Goal: Transaction & Acquisition: Purchase product/service

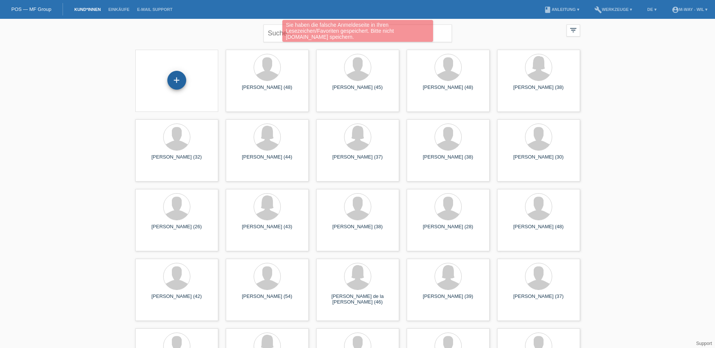
click at [182, 81] on div "+" at bounding box center [176, 80] width 19 height 19
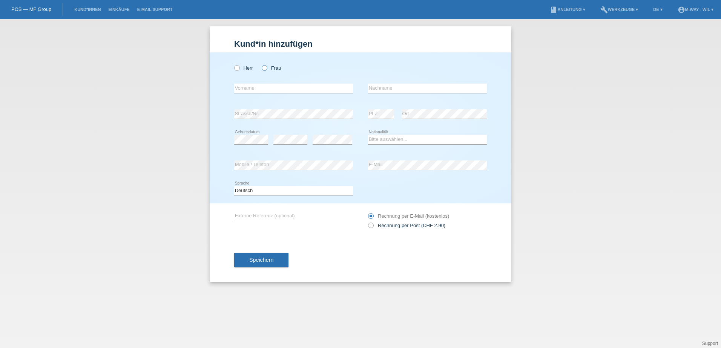
click at [267, 71] on label "Frau" at bounding box center [271, 68] width 19 height 6
click at [266, 70] on input "Frau" at bounding box center [264, 67] width 5 height 5
radio input "true"
click at [265, 86] on input "text" at bounding box center [293, 88] width 119 height 9
type input "Cindy"
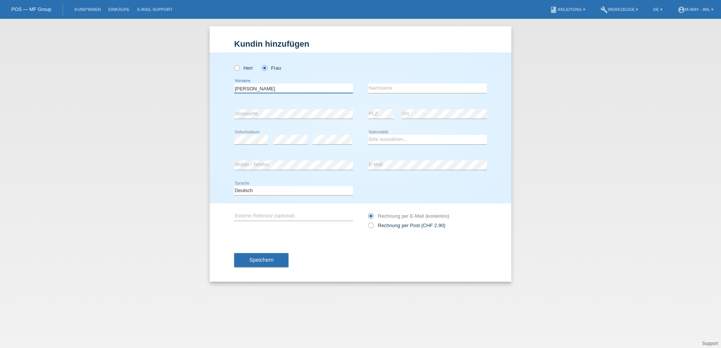
click at [273, 90] on input "Cindy" at bounding box center [293, 88] width 119 height 9
type input "Hegnauer"
click at [265, 87] on input "Hüseyin" at bounding box center [293, 88] width 119 height 9
type input "H"
click at [253, 90] on input "Cindy" at bounding box center [293, 88] width 119 height 9
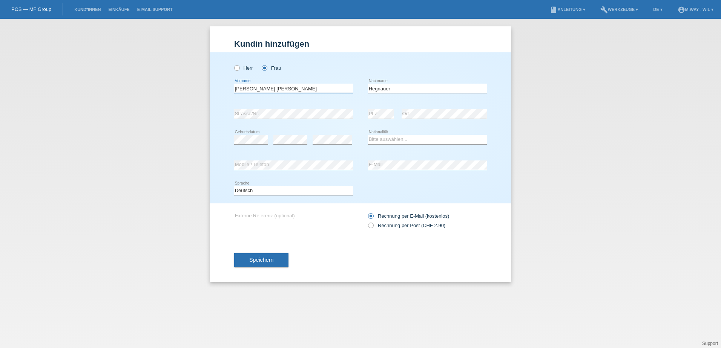
type input "Cindy Karin"
click at [382, 138] on select "Bitte auswählen... Schweiz Deutschland Liechtenstein Österreich ------------ Af…" at bounding box center [427, 139] width 119 height 9
select select "CH"
click at [368, 135] on select "Bitte auswählen... Schweiz Deutschland Liechtenstein Österreich ------------ Af…" at bounding box center [427, 139] width 119 height 9
click at [270, 259] on span "Speichern" at bounding box center [261, 260] width 24 height 6
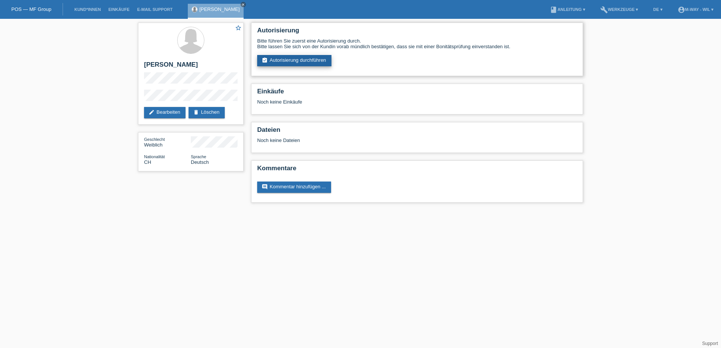
click at [296, 63] on link "assignment_turned_in Autorisierung durchführen" at bounding box center [294, 60] width 74 height 11
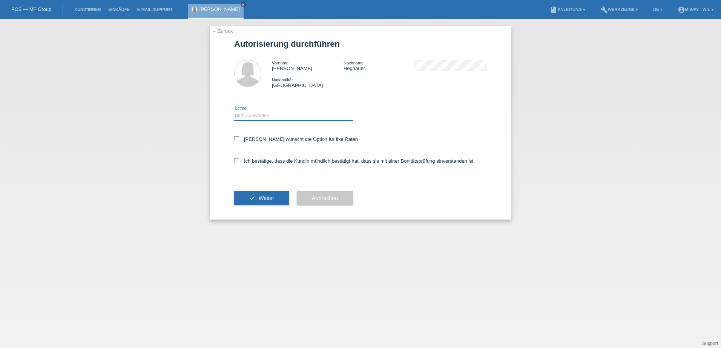
click at [283, 115] on select "Bitte auswählen CHF 1.00 - CHF 499.00 CHF 500.00 - CHF 1'999.00 CHF 2'000.00 - …" at bounding box center [293, 115] width 119 height 9
select select "3"
click at [234, 111] on select "Bitte auswählen CHF 1.00 - CHF 499.00 CHF 500.00 - CHF 1'999.00 CHF 2'000.00 - …" at bounding box center [293, 115] width 119 height 9
click at [265, 137] on label "Kundin wünscht die Option für fixe Raten" at bounding box center [296, 139] width 124 height 6
click at [239, 137] on input "Kundin wünscht die Option für fixe Raten" at bounding box center [236, 138] width 5 height 5
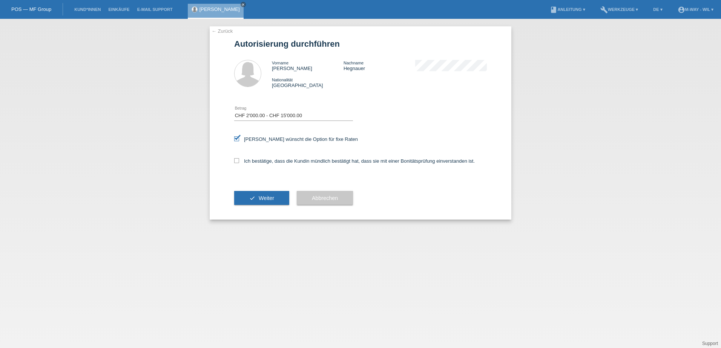
click at [261, 140] on label "Kundin wünscht die Option für fixe Raten" at bounding box center [296, 139] width 124 height 6
click at [239, 140] on input "Kundin wünscht die Option für fixe Raten" at bounding box center [236, 138] width 5 height 5
checkbox input "false"
click at [251, 159] on label "Ich bestätige, dass die Kundin mündlich bestätigt hat, dass sie mit einer Bonit…" at bounding box center [354, 161] width 240 height 6
click at [236, 160] on icon at bounding box center [236, 160] width 5 height 5
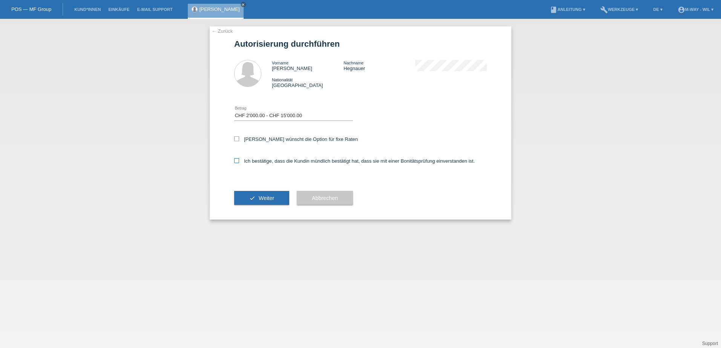
click at [236, 160] on input "Ich bestätige, dass die Kundin mündlich bestätigt hat, dass sie mit einer Bonit…" at bounding box center [236, 160] width 5 height 5
checkbox input "true"
drag, startPoint x: 257, startPoint y: 195, endPoint x: 350, endPoint y: 215, distance: 95.1
click at [257, 196] on button "check Weiter" at bounding box center [261, 198] width 55 height 14
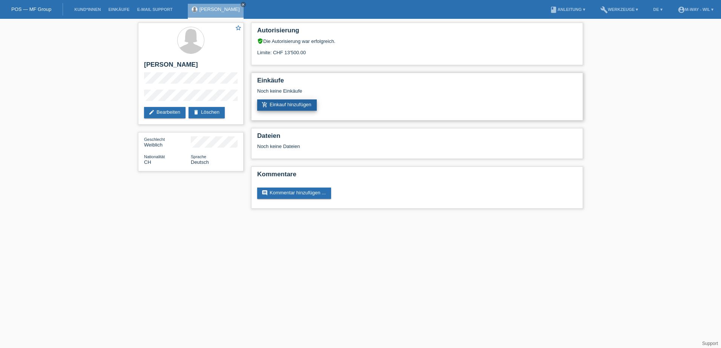
click at [287, 104] on link "add_shopping_cart Einkauf hinzufügen" at bounding box center [287, 105] width 60 height 11
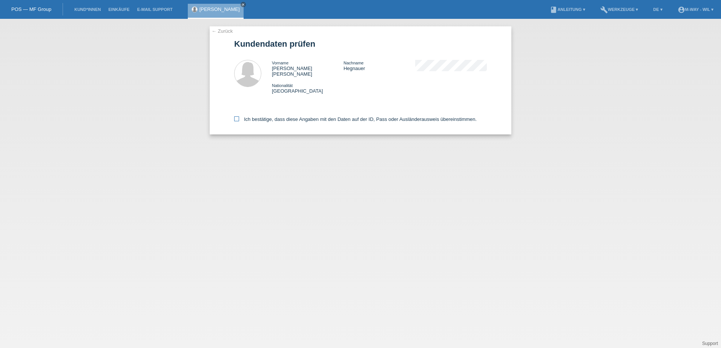
click at [235, 116] on icon at bounding box center [236, 118] width 5 height 5
click at [235, 116] on input "Ich bestätige, dass diese Angaben mit den Daten auf der ID, Pass oder Ausländer…" at bounding box center [236, 118] width 5 height 5
checkbox input "true"
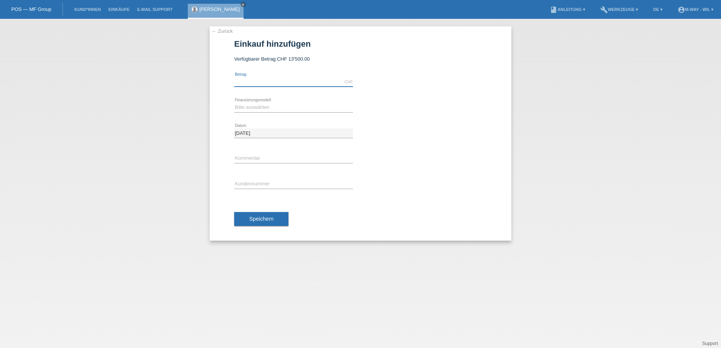
click at [272, 82] on input "text" at bounding box center [293, 81] width 119 height 9
type input "2748.85"
click at [248, 109] on select "Bitte auswählen Fixe Raten Kauf auf Rechnung mit Teilzahlungsoption" at bounding box center [293, 107] width 119 height 9
select select "77"
click at [234, 103] on select "Bitte auswählen Fixe Raten Kauf auf Rechnung mit Teilzahlungsoption" at bounding box center [293, 107] width 119 height 9
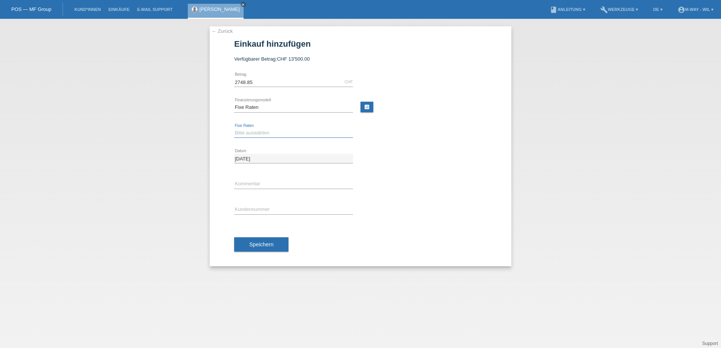
click at [246, 134] on select "Bitte auswählen 4 Raten 5 Raten 6 Raten 7 Raten 8 Raten 9 Raten 10 Raten 11 Rat…" at bounding box center [293, 133] width 119 height 9
select select "202"
click at [234, 129] on select "Bitte auswählen 4 Raten 5 Raten 6 Raten 7 Raten 8 Raten 9 Raten 10 Raten 11 Rat…" at bounding box center [293, 133] width 119 height 9
click at [261, 212] on input "text" at bounding box center [293, 209] width 119 height 9
type input "K123556"
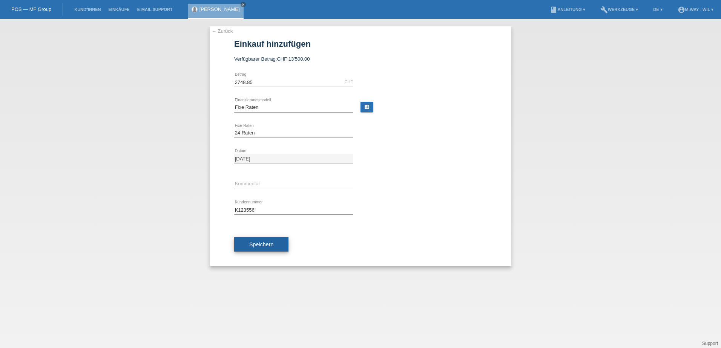
click at [263, 245] on span "Speichern" at bounding box center [261, 245] width 24 height 6
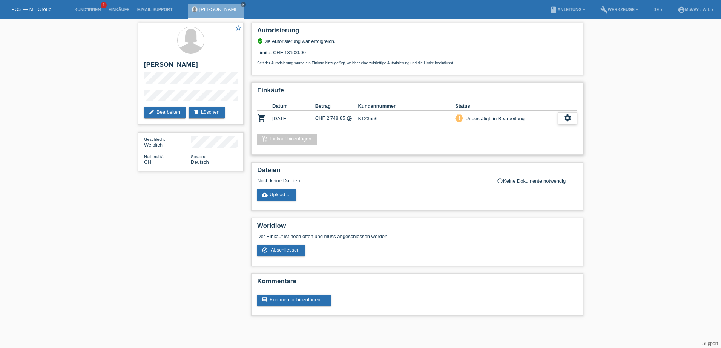
click at [562, 120] on div "settings" at bounding box center [567, 118] width 19 height 12
click at [514, 139] on span "AGB herunterladen" at bounding box center [513, 141] width 44 height 9
click at [562, 117] on div "settings" at bounding box center [567, 118] width 19 height 12
click at [525, 152] on div "check_circle_outline Abschliessen" at bounding box center [540, 152] width 121 height 11
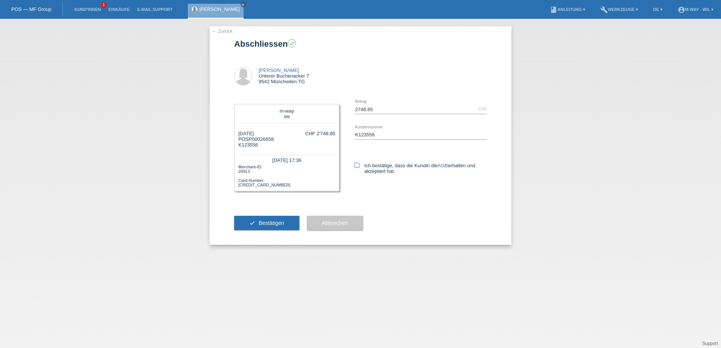
click at [358, 165] on icon at bounding box center [356, 165] width 5 height 5
click at [358, 165] on input "Ich bestätige, dass die Kundin die AGB erhalten und akzeptiert hat." at bounding box center [356, 165] width 5 height 5
checkbox input "true"
click at [277, 227] on button "check Bestätigen" at bounding box center [266, 223] width 65 height 14
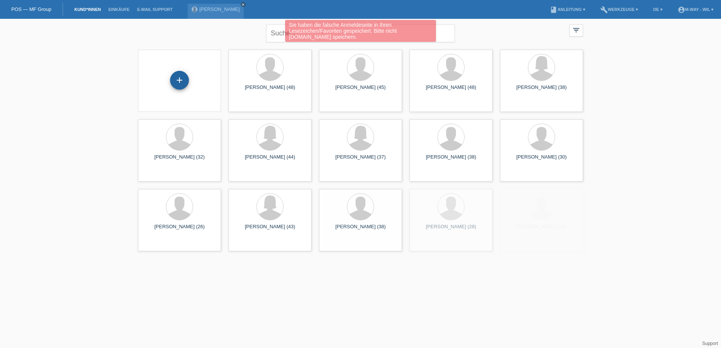
drag, startPoint x: 175, startPoint y: 81, endPoint x: 180, endPoint y: 84, distance: 5.6
click at [175, 81] on div "+" at bounding box center [179, 80] width 18 height 13
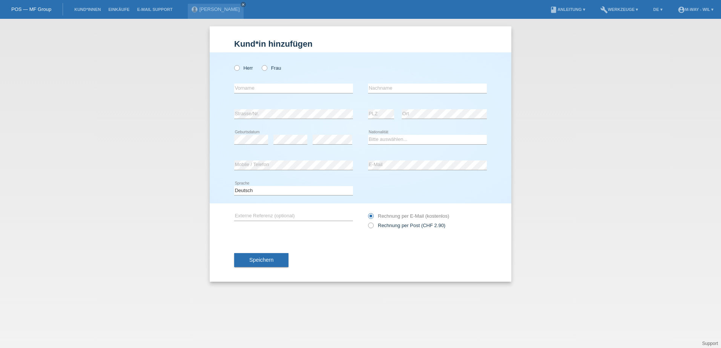
drag, startPoint x: 237, startPoint y: 68, endPoint x: 243, endPoint y: 82, distance: 15.2
click at [233, 64] on icon at bounding box center [233, 64] width 0 height 0
click at [237, 68] on input "Herr" at bounding box center [236, 67] width 5 height 5
radio input "true"
click at [246, 86] on input "text" at bounding box center [293, 88] width 119 height 9
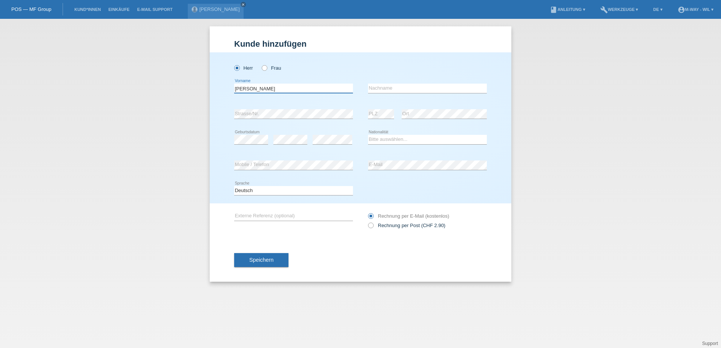
type input "[PERSON_NAME]"
type input "Schweizer"
select select "CH"
click at [272, 255] on button "Speichern" at bounding box center [261, 260] width 54 height 14
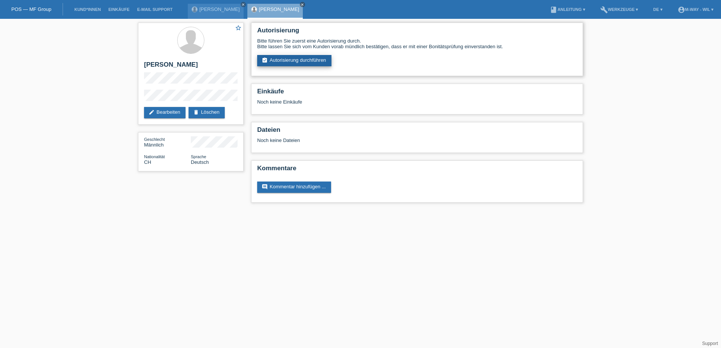
click at [313, 60] on link "assignment_turned_in Autorisierung durchführen" at bounding box center [294, 60] width 74 height 11
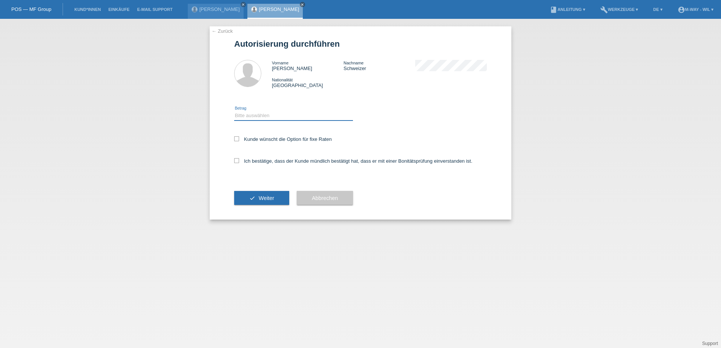
click at [273, 111] on select "Bitte auswählen CHF 1.00 - CHF 499.00 CHF 500.00 - CHF 1'999.00 CHF 2'000.00 - …" at bounding box center [293, 115] width 119 height 9
select select "3"
click at [234, 111] on select "Bitte auswählen CHF 1.00 - CHF 499.00 CHF 500.00 - CHF 1'999.00 CHF 2'000.00 - …" at bounding box center [293, 115] width 119 height 9
click at [259, 160] on label "Ich bestätige, dass der Kunde mündlich bestätigt hat, dass er mit einer Bonität…" at bounding box center [353, 161] width 238 height 6
click at [239, 160] on input "Ich bestätige, dass der Kunde mündlich bestätigt hat, dass er mit einer Bonität…" at bounding box center [236, 160] width 5 height 5
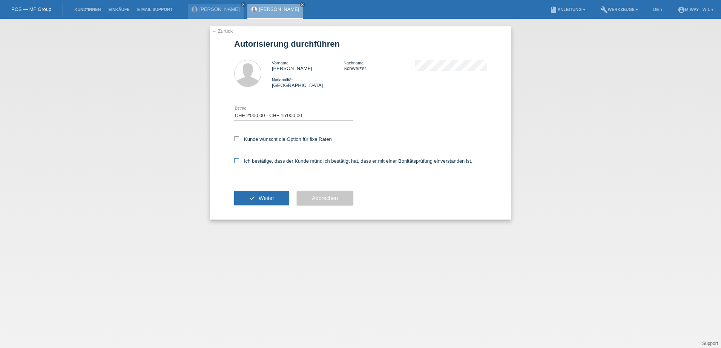
checkbox input "true"
click at [267, 199] on span "Weiter" at bounding box center [266, 198] width 15 height 6
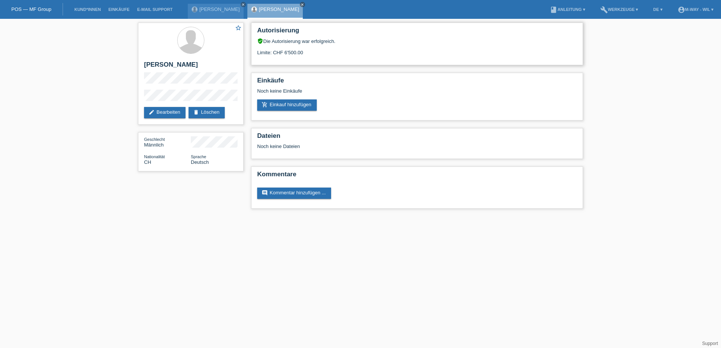
drag, startPoint x: 283, startPoint y: 53, endPoint x: 319, endPoint y: 53, distance: 36.6
click at [319, 53] on div "Limite: CHF 6'500.00" at bounding box center [417, 49] width 320 height 11
click at [165, 111] on link "edit Bearbeiten" at bounding box center [164, 112] width 41 height 11
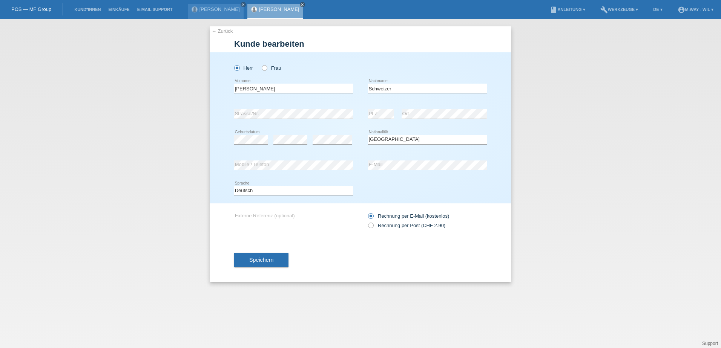
select select "CH"
click at [253, 259] on span "Speichern" at bounding box center [261, 260] width 24 height 6
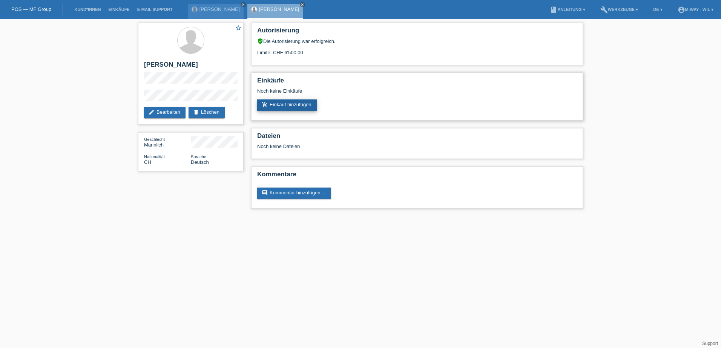
click at [299, 105] on link "add_shopping_cart Einkauf hinzufügen" at bounding box center [287, 105] width 60 height 11
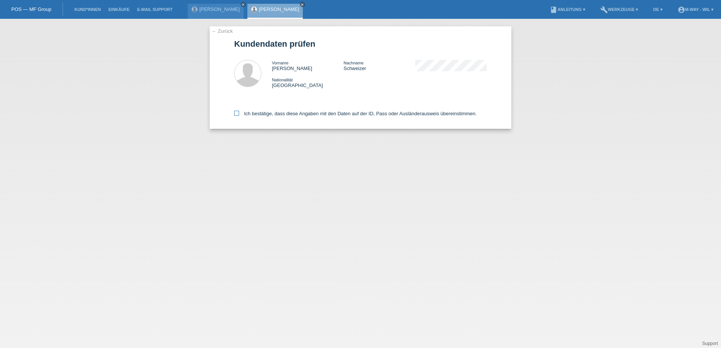
click at [240, 114] on label "Ich bestätige, dass diese Angaben mit den Daten auf der ID, Pass oder Ausländer…" at bounding box center [355, 114] width 242 height 6
click at [239, 114] on input "Ich bestätige, dass diese Angaben mit den Daten auf der ID, Pass oder Ausländer…" at bounding box center [236, 113] width 5 height 5
checkbox input "true"
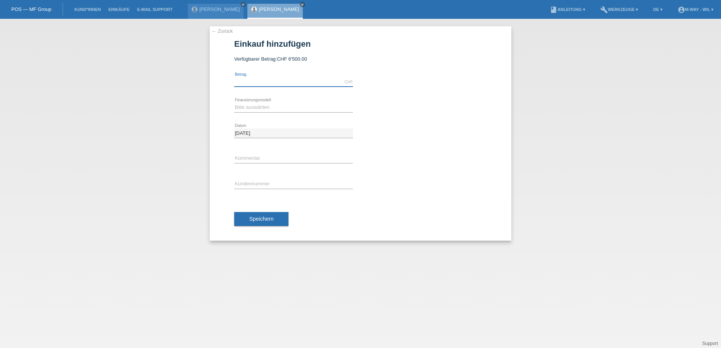
click at [276, 80] on input "text" at bounding box center [293, 81] width 119 height 9
type input "4228.80"
click at [246, 107] on select "Bitte auswählen Fixe Raten Kauf auf Rechnung mit Teilzahlungsoption" at bounding box center [293, 107] width 119 height 9
select select "77"
click at [234, 103] on select "Bitte auswählen Fixe Raten Kauf auf Rechnung mit Teilzahlungsoption" at bounding box center [293, 107] width 119 height 9
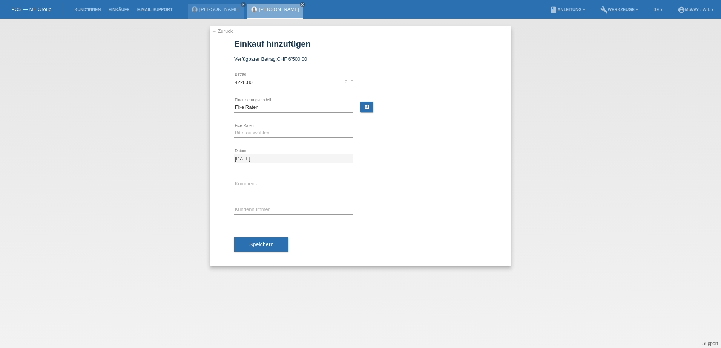
click at [253, 128] on div "Bitte auswählen 4 Raten 5 Raten 6 Raten 7 Raten 8 Raten 9 Raten 10 Raten 11 Rat…" at bounding box center [293, 134] width 119 height 26
drag, startPoint x: 251, startPoint y: 133, endPoint x: 249, endPoint y: 137, distance: 4.1
click at [251, 133] on select "Bitte auswählen 4 Raten 5 Raten 6 Raten 7 Raten 8 Raten 9 Raten 10 Raten 11 Rat…" at bounding box center [293, 133] width 119 height 9
select select "202"
click at [234, 129] on select "Bitte auswählen 4 Raten 5 Raten 6 Raten 7 Raten 8 Raten 9 Raten 10 Raten 11 Rat…" at bounding box center [293, 133] width 119 height 9
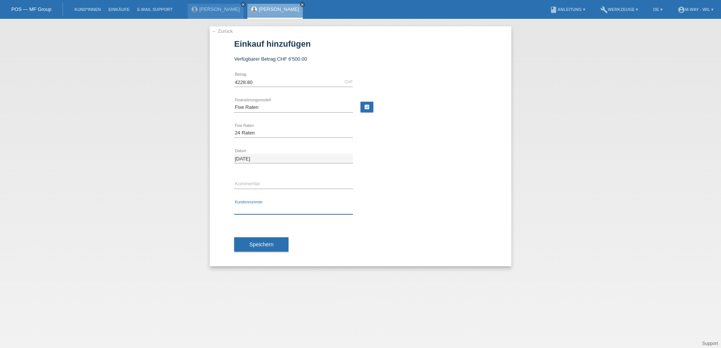
click at [253, 211] on input "text" at bounding box center [293, 209] width 119 height 9
type input "K123557"
click at [260, 240] on button "Speichern" at bounding box center [261, 244] width 54 height 14
